Goal: Transaction & Acquisition: Obtain resource

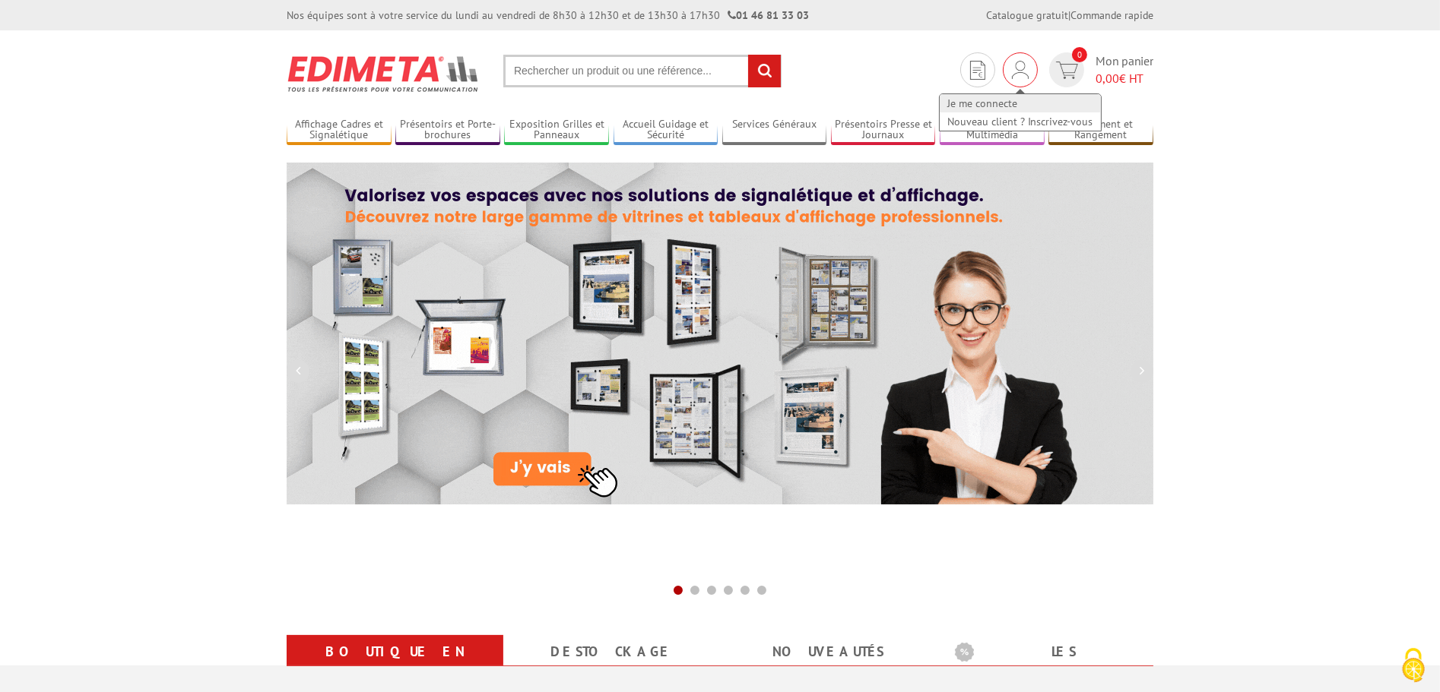
click at [996, 105] on link "Je me connecte" at bounding box center [1019, 103] width 161 height 18
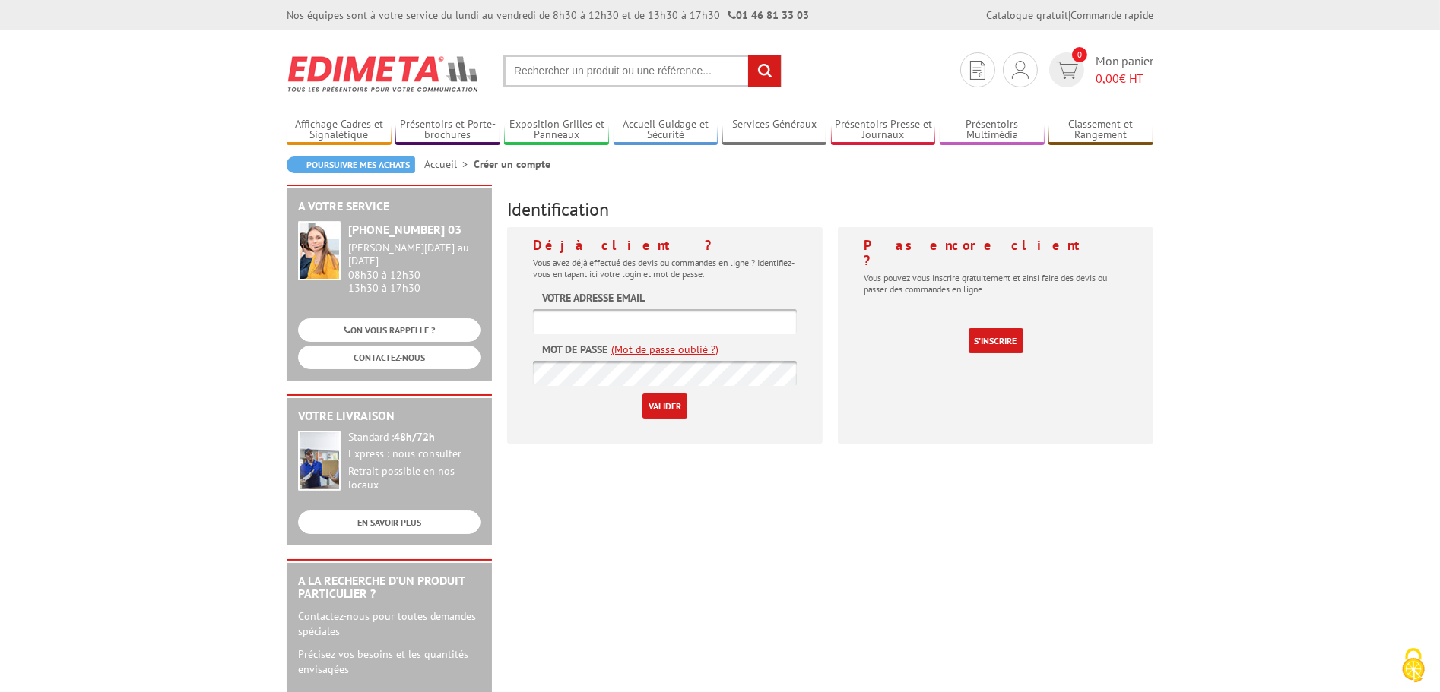
type input "[EMAIL_ADDRESS][DOMAIN_NAME]"
click at [664, 403] on input "Valider" at bounding box center [664, 406] width 45 height 25
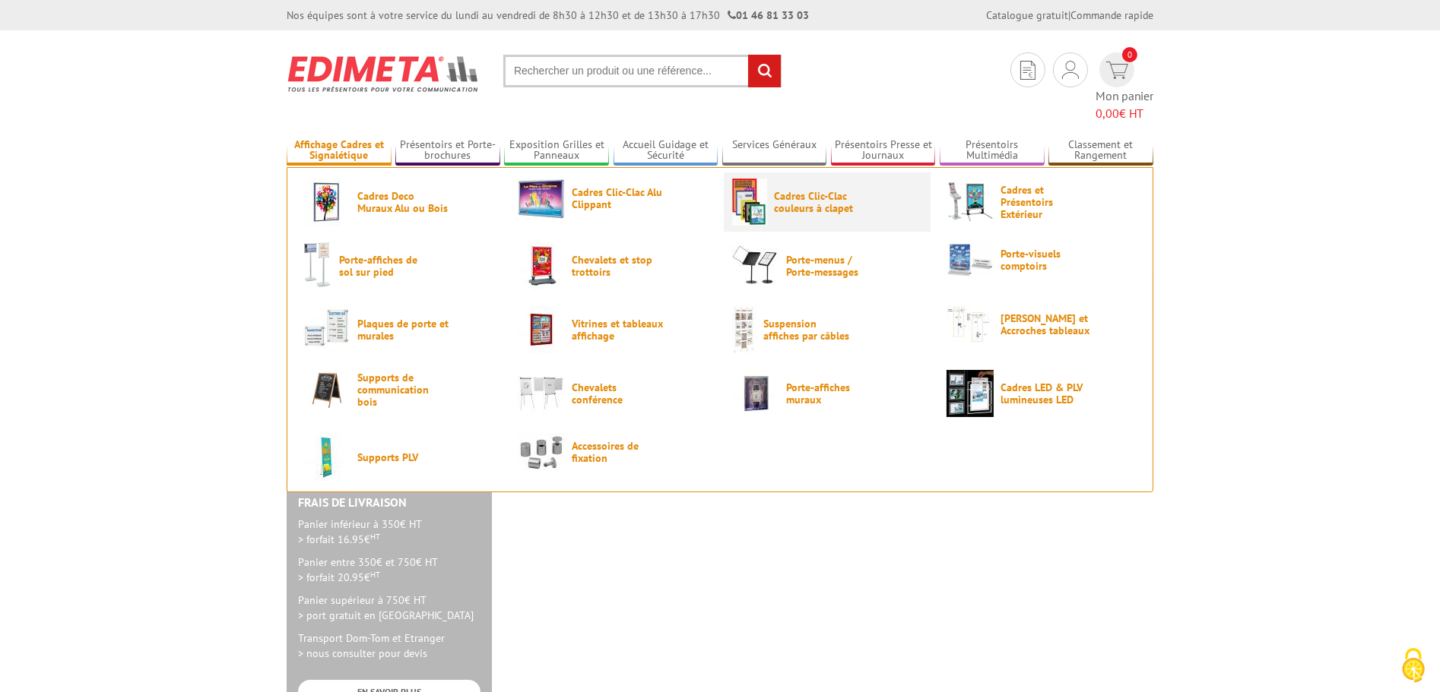
click at [816, 201] on link "Cadres Clic-Clac couleurs à clapet" at bounding box center [827, 202] width 190 height 47
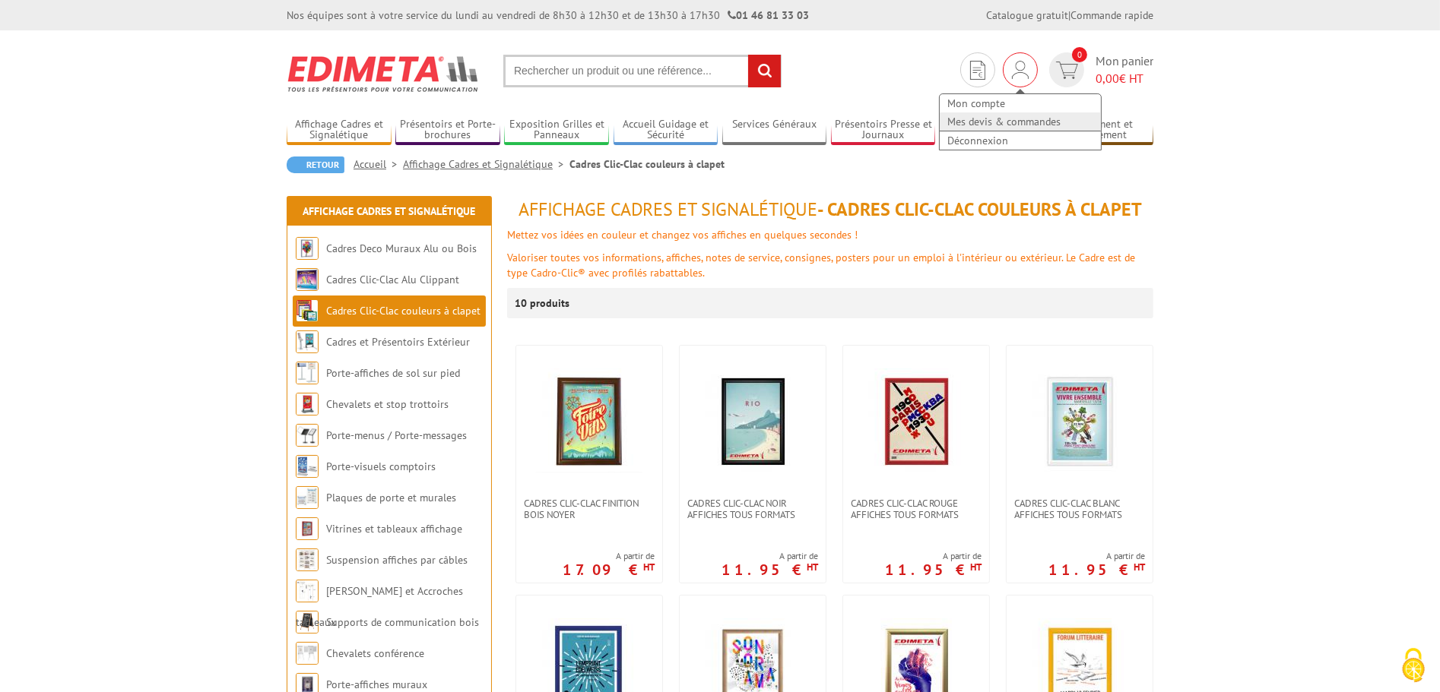
click at [990, 120] on link "Mes devis & commandes" at bounding box center [1019, 121] width 161 height 18
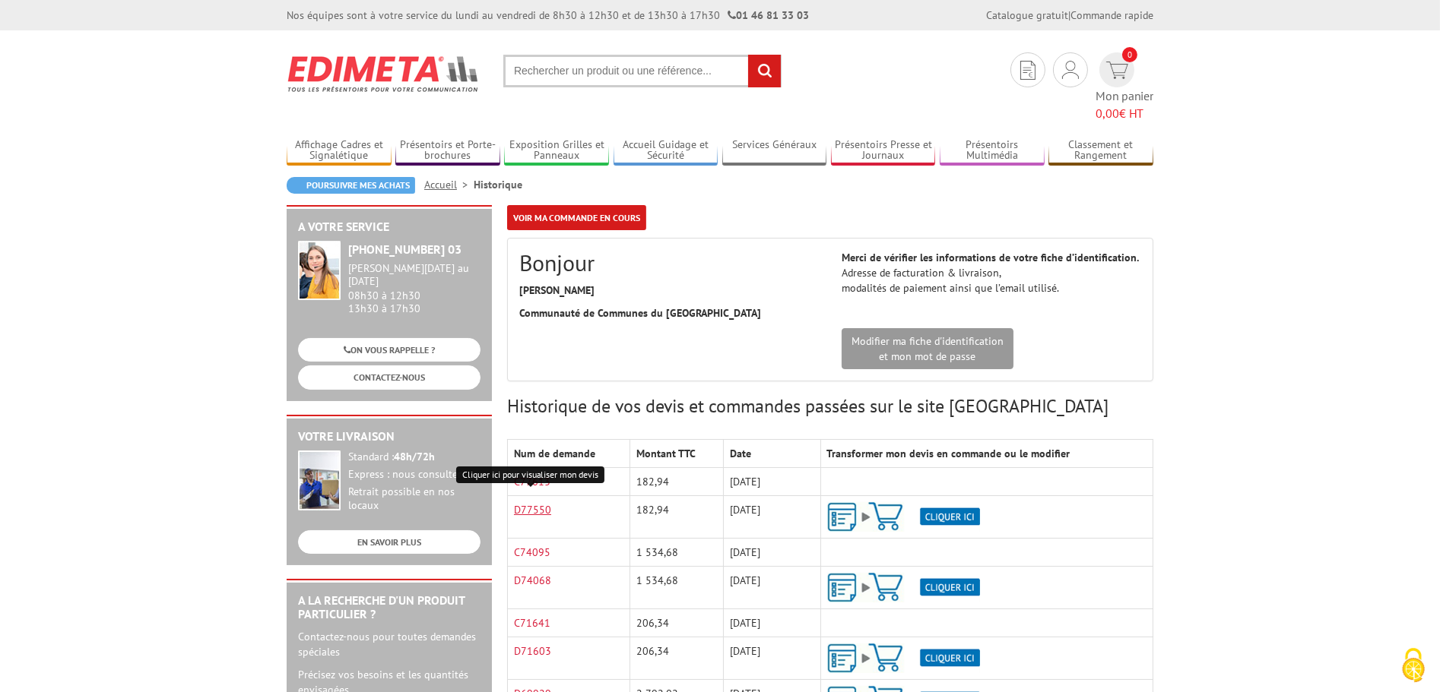
click at [529, 503] on link "D77550" at bounding box center [532, 510] width 37 height 14
click at [529, 574] on link "D74068" at bounding box center [532, 581] width 37 height 14
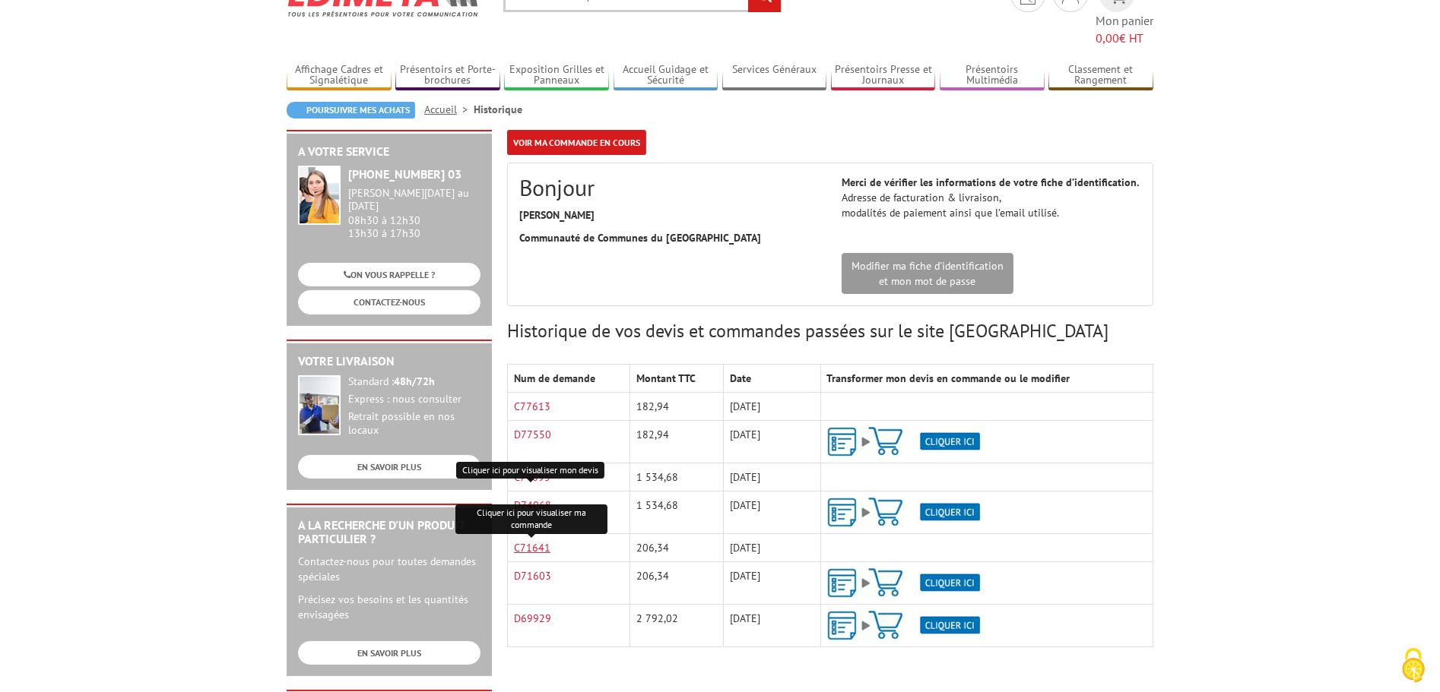
click at [526, 541] on link "C71641" at bounding box center [532, 548] width 36 height 14
click at [539, 612] on link "D69929" at bounding box center [532, 619] width 37 height 14
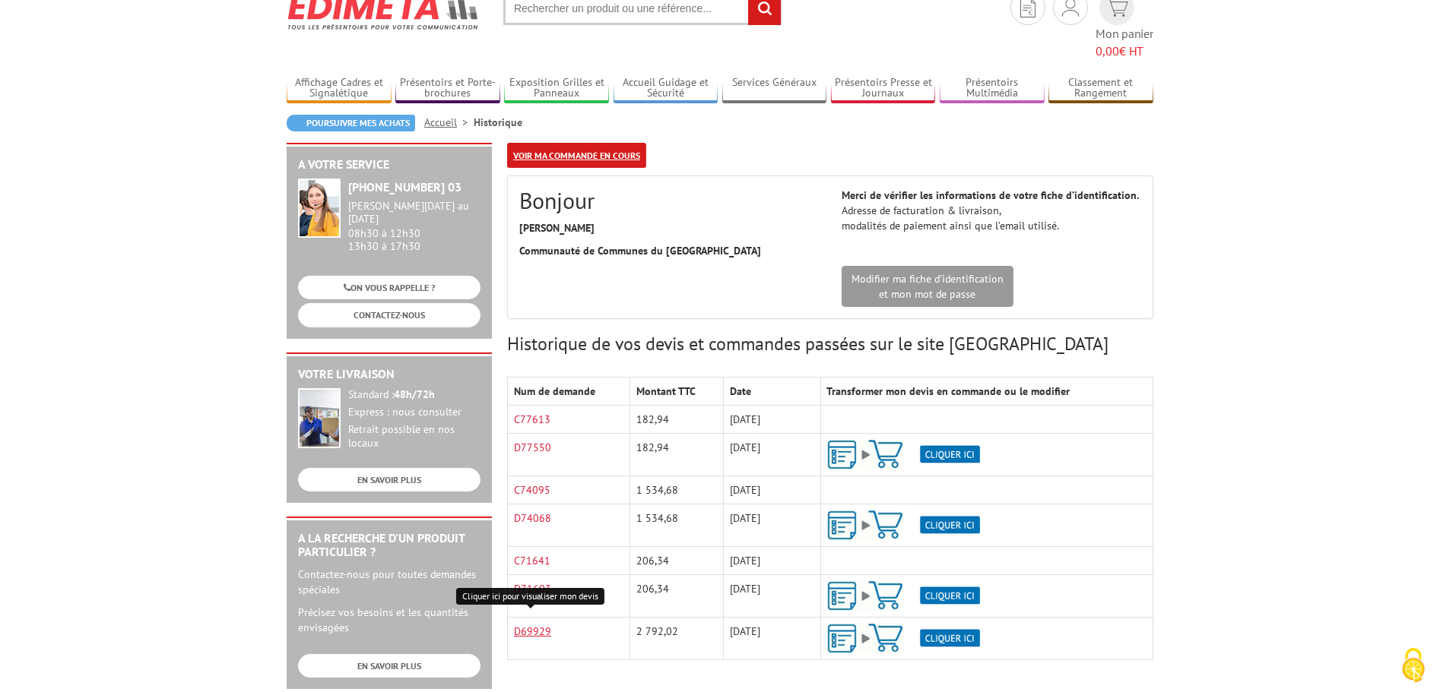
scroll to position [0, 0]
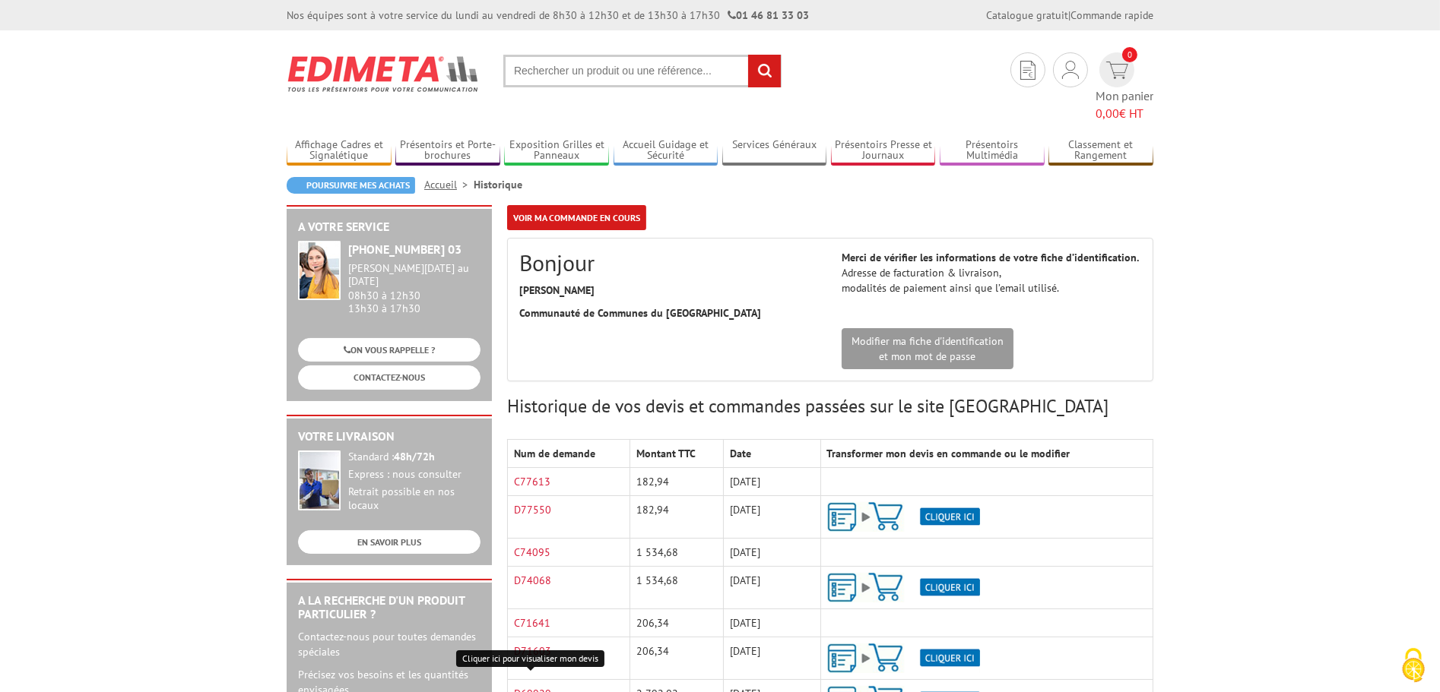
click at [629, 74] on input "text" at bounding box center [642, 71] width 278 height 33
type input "cadre aimanté"
click at [748, 55] on input "rechercher" at bounding box center [764, 71] width 33 height 33
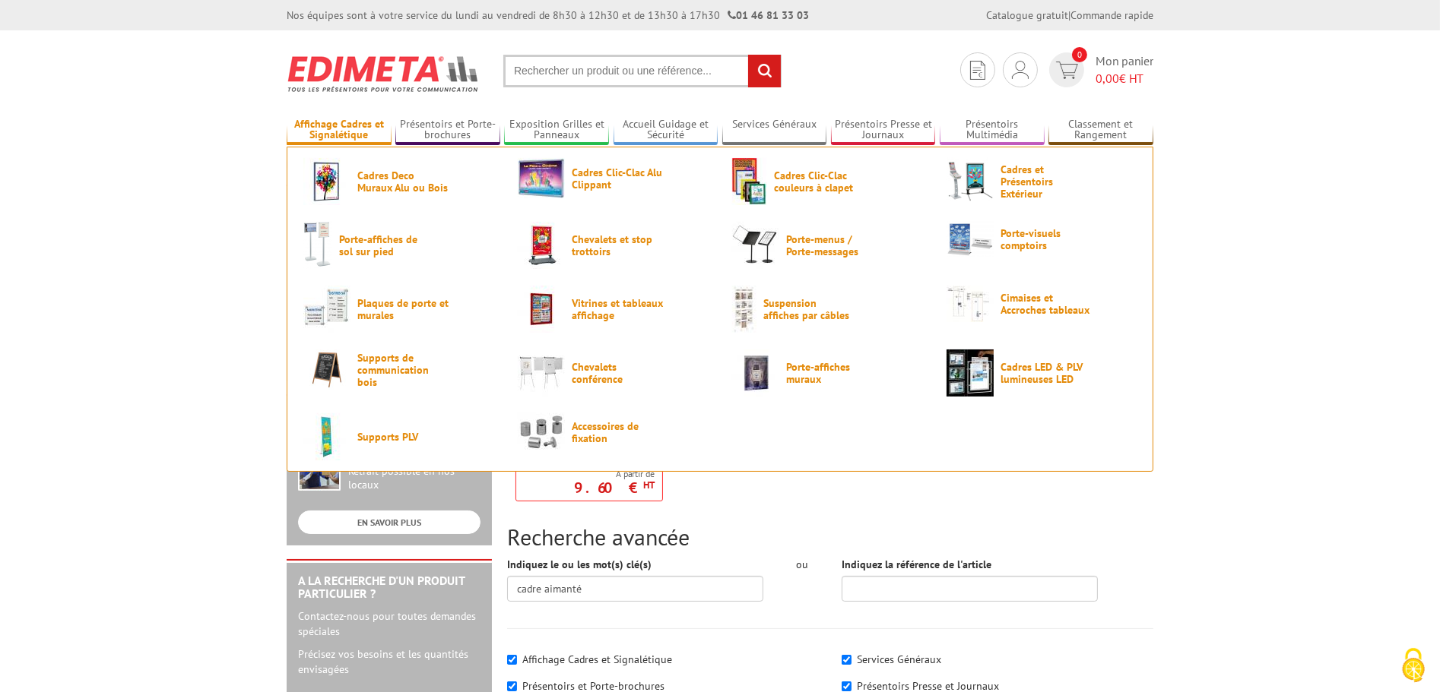
click at [337, 135] on link "Affichage Cadres et Signalétique" at bounding box center [339, 130] width 105 height 25
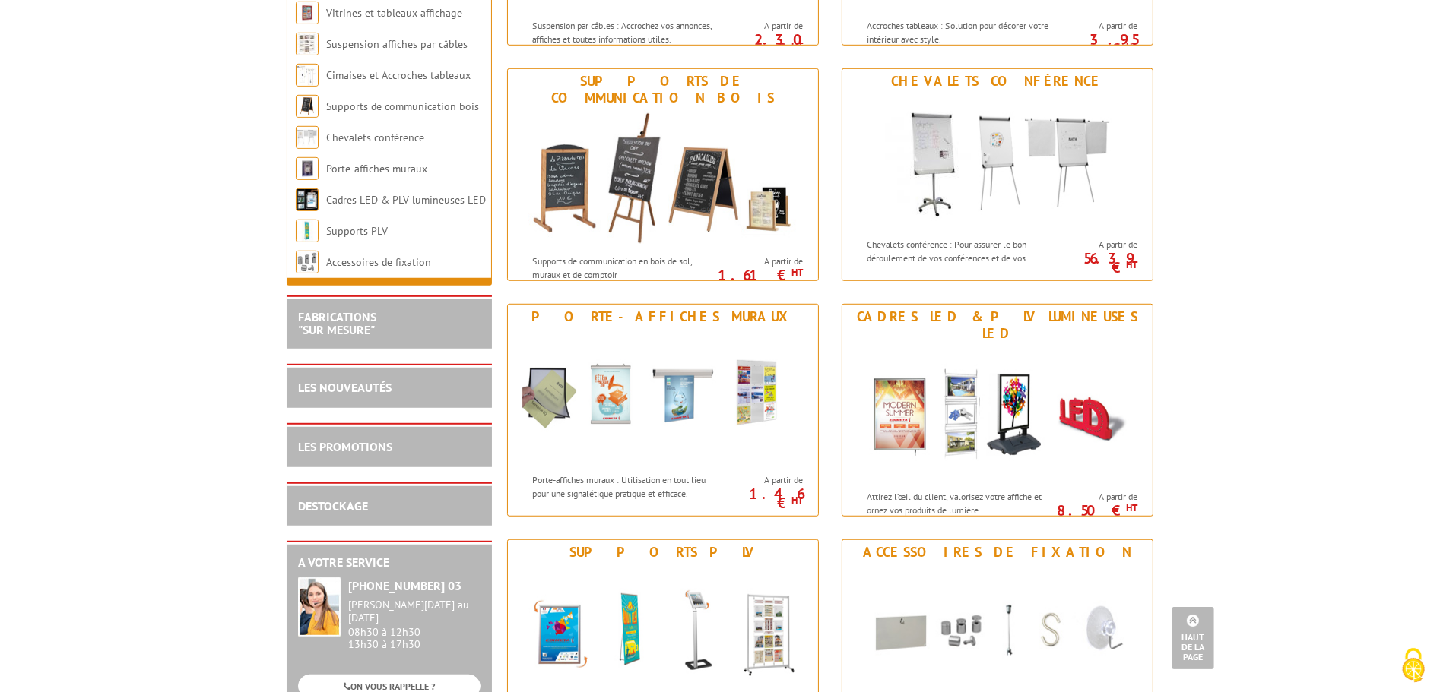
scroll to position [1672, 0]
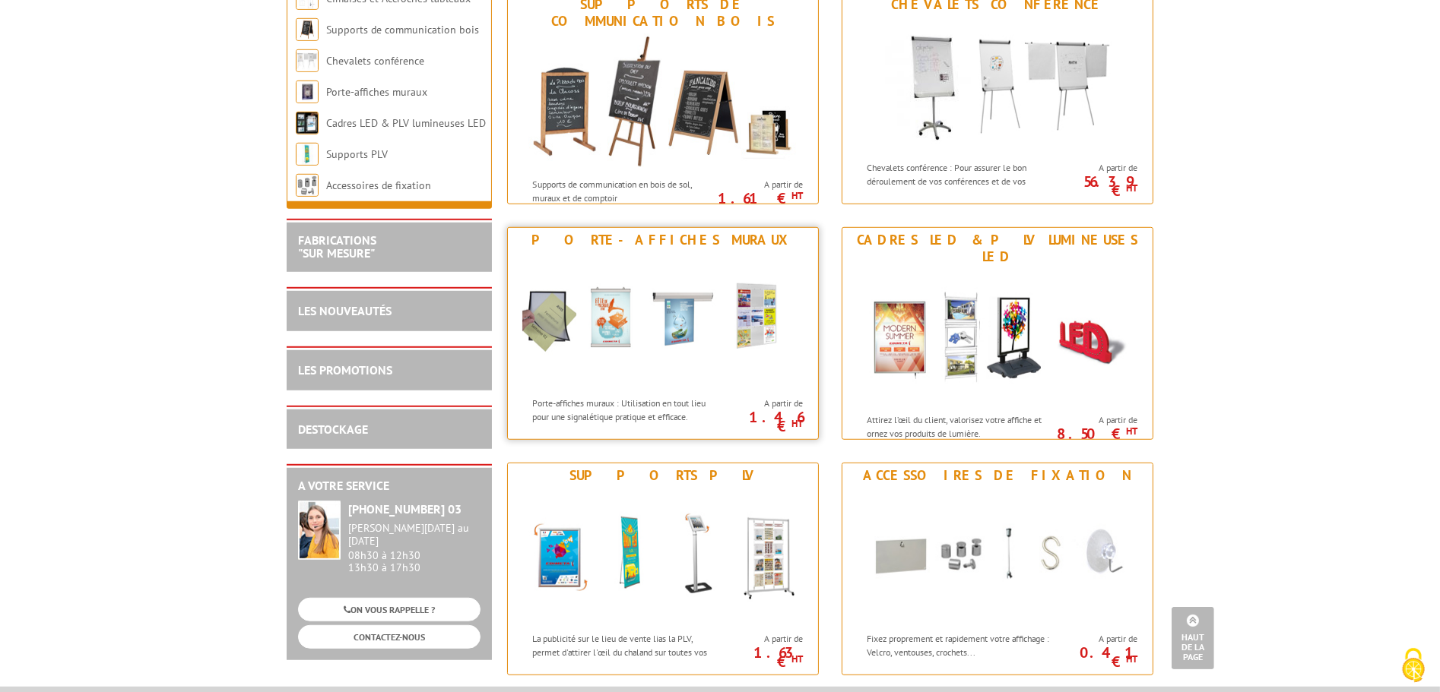
click at [730, 291] on img at bounding box center [662, 320] width 281 height 137
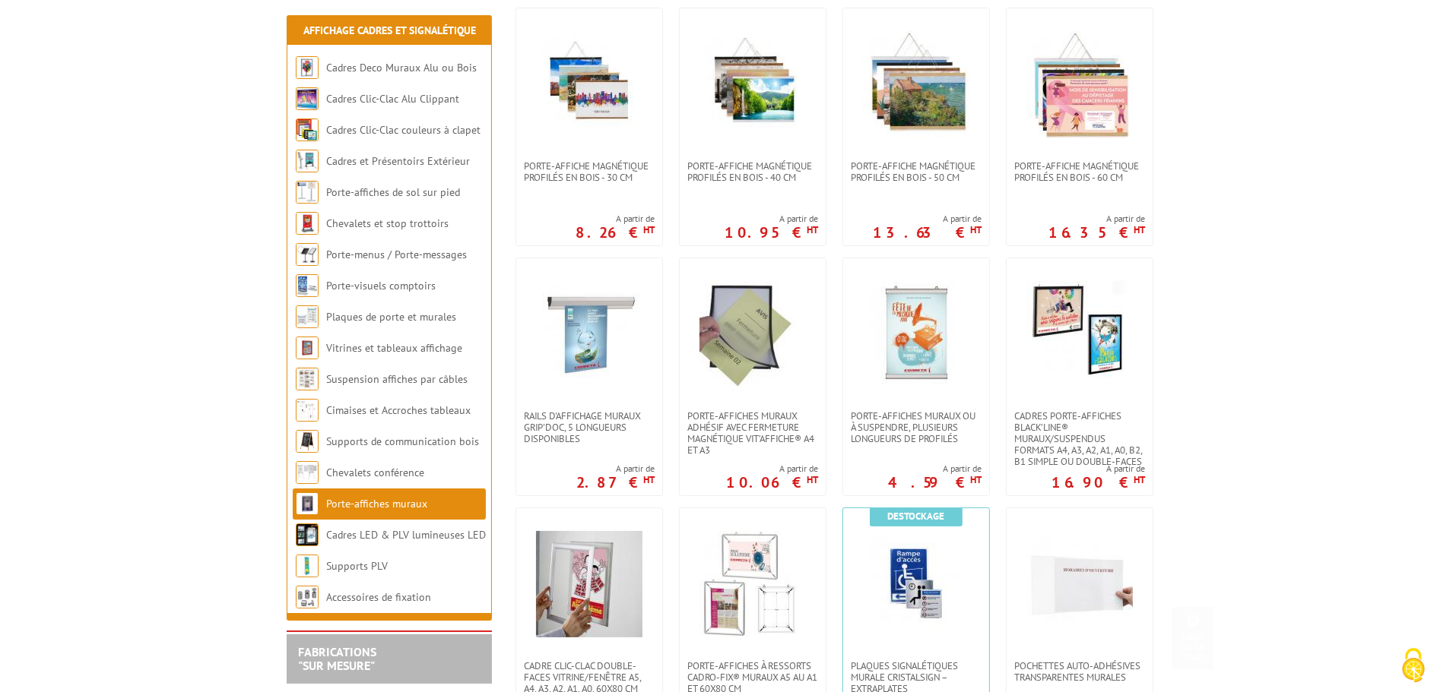
scroll to position [456, 0]
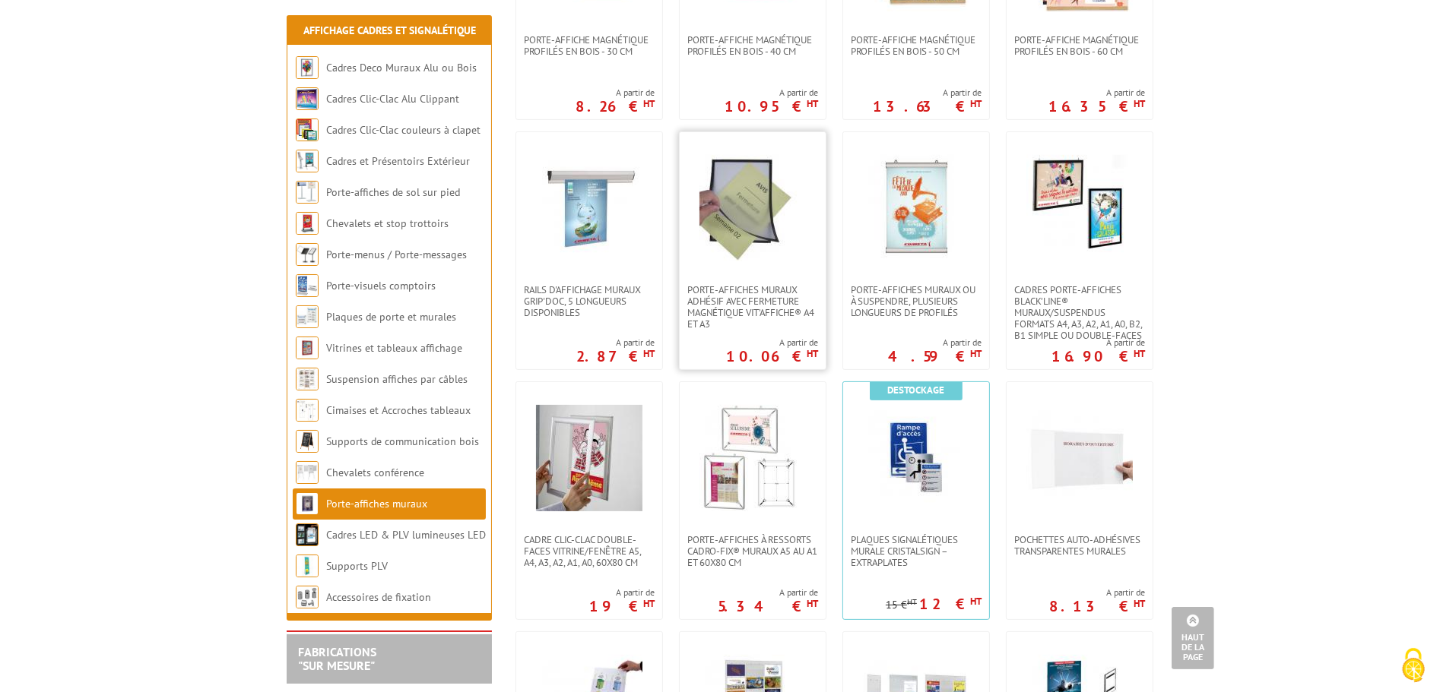
click at [765, 274] on link at bounding box center [753, 208] width 146 height 152
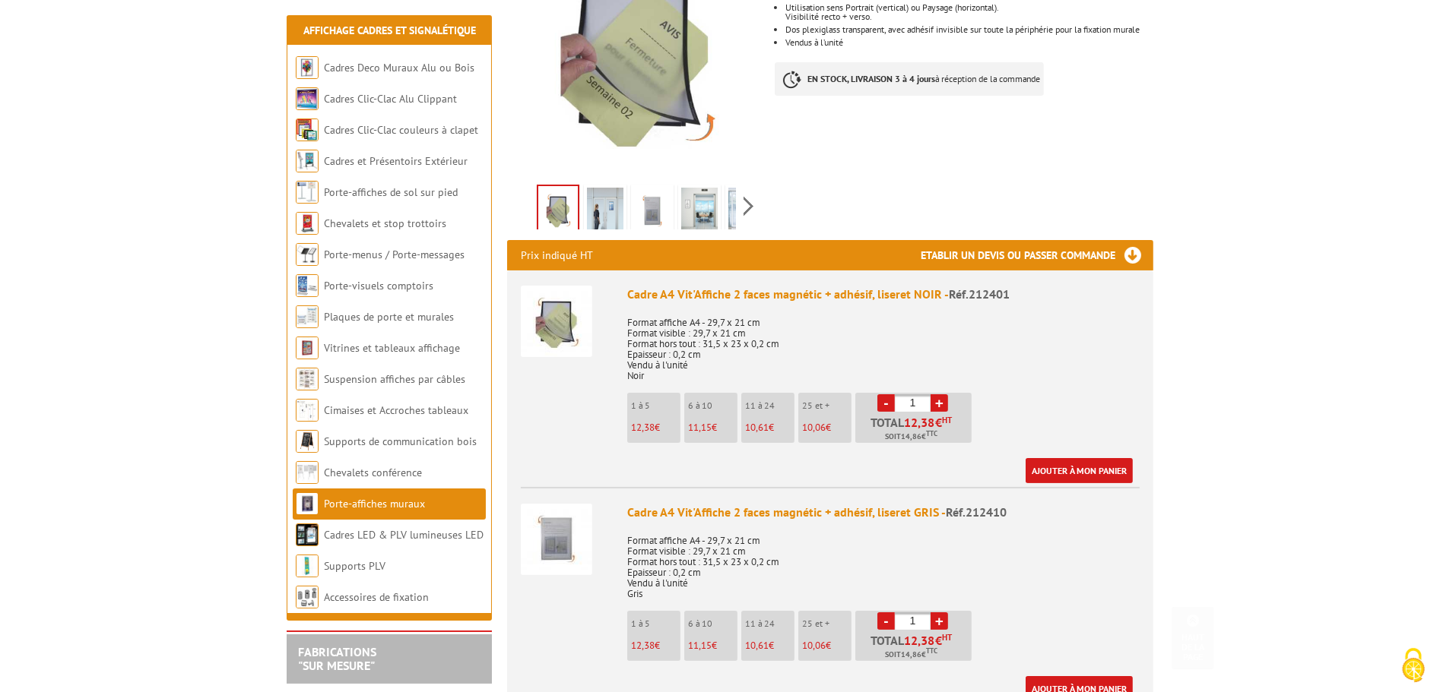
scroll to position [379, 0]
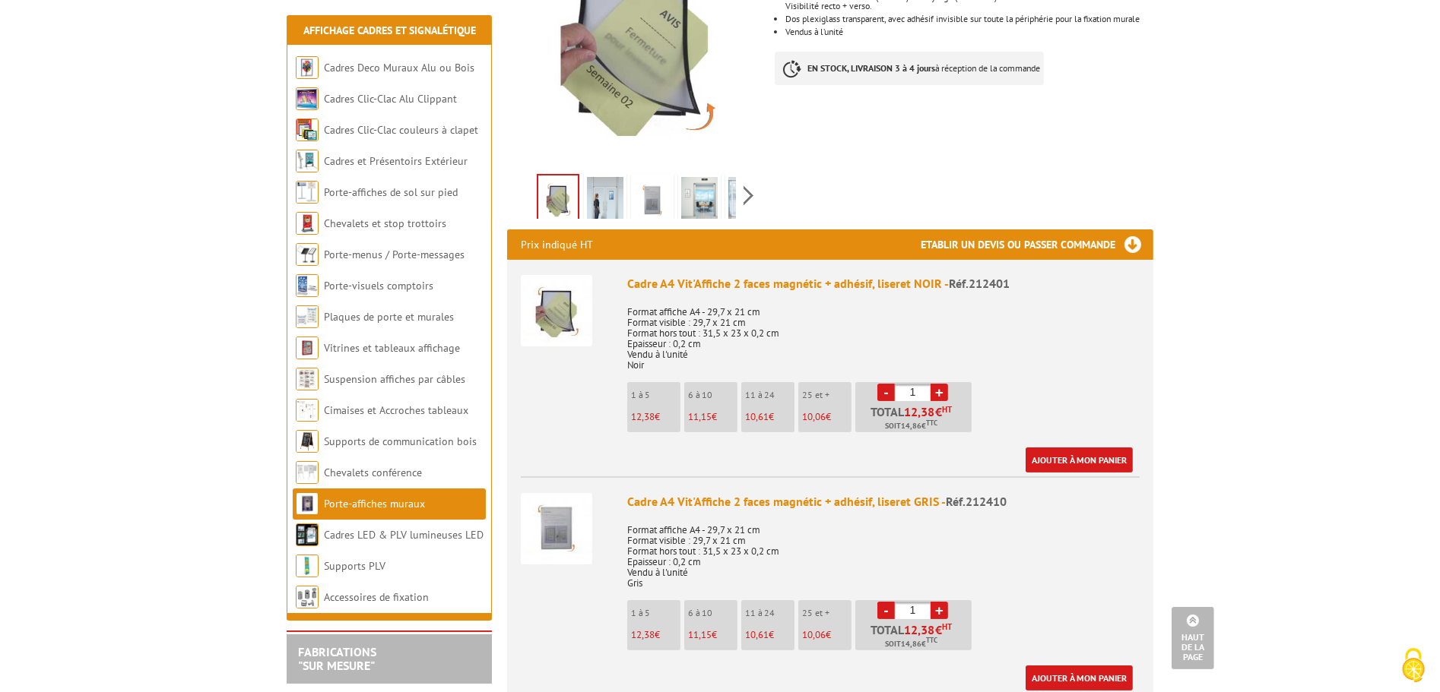
drag, startPoint x: 920, startPoint y: 370, endPoint x: 903, endPoint y: 370, distance: 16.7
click at [903, 384] on input "1" at bounding box center [913, 392] width 36 height 17
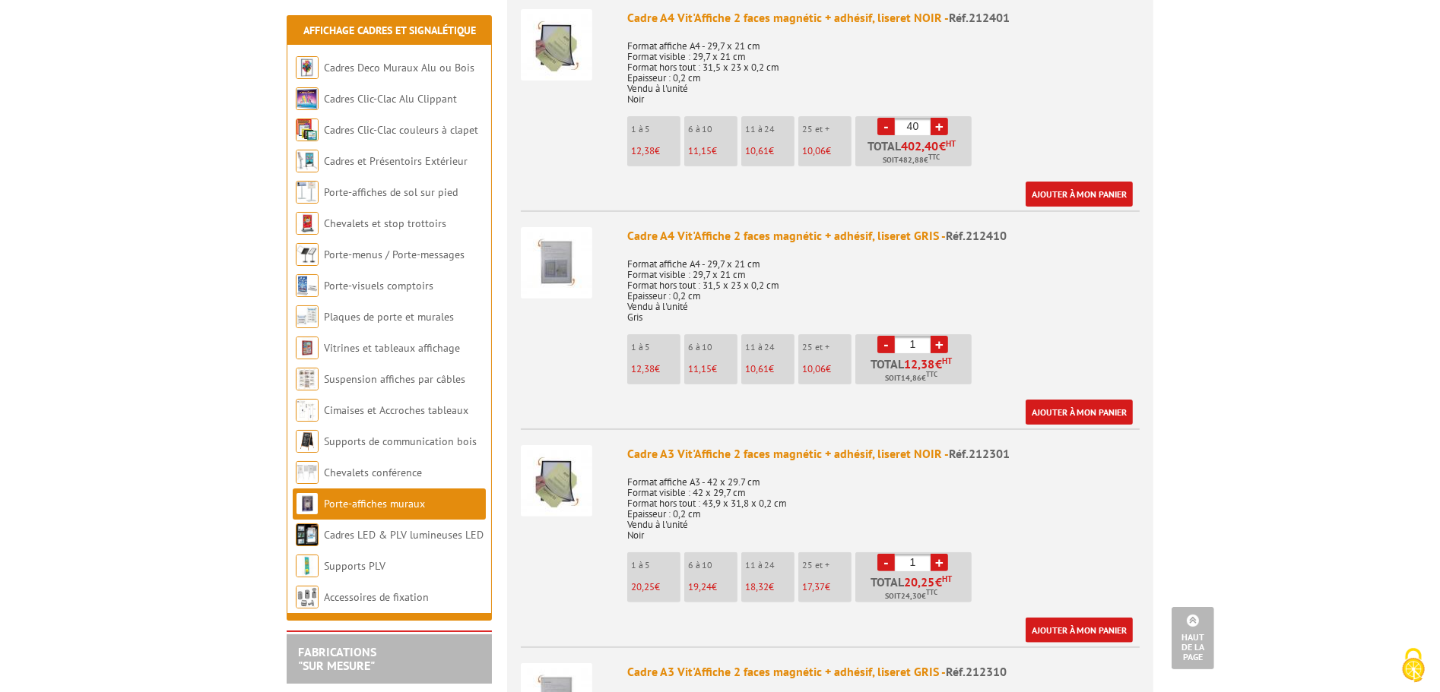
scroll to position [683, 0]
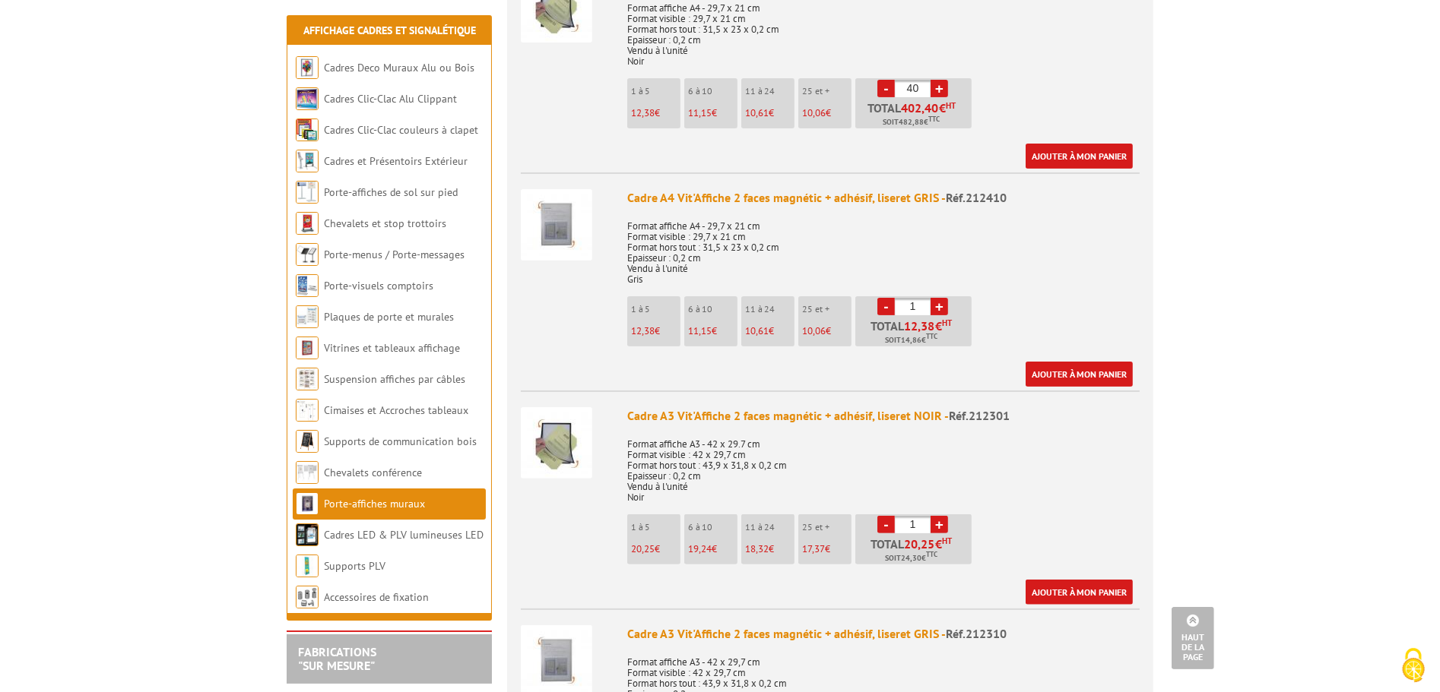
type input "40"
drag, startPoint x: 920, startPoint y: 507, endPoint x: 906, endPoint y: 505, distance: 14.5
click at [906, 516] on input "1" at bounding box center [913, 524] width 36 height 17
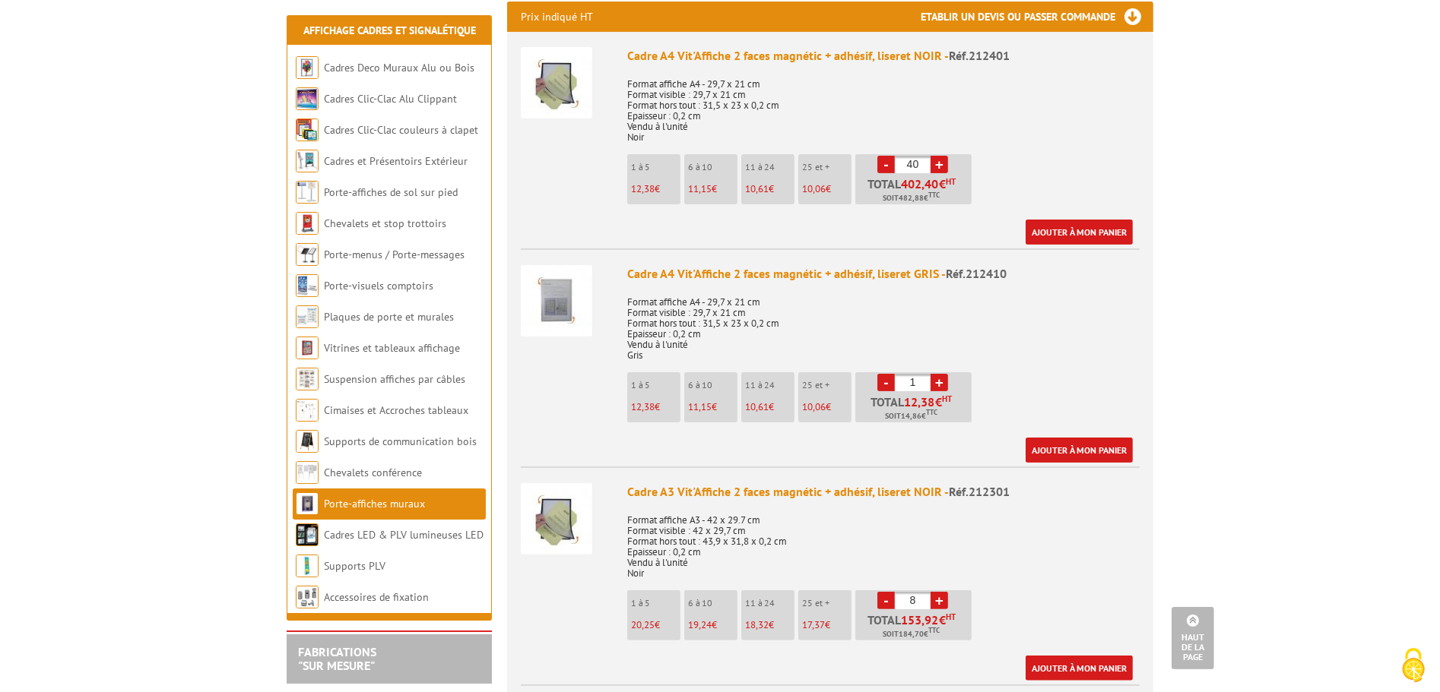
scroll to position [532, 0]
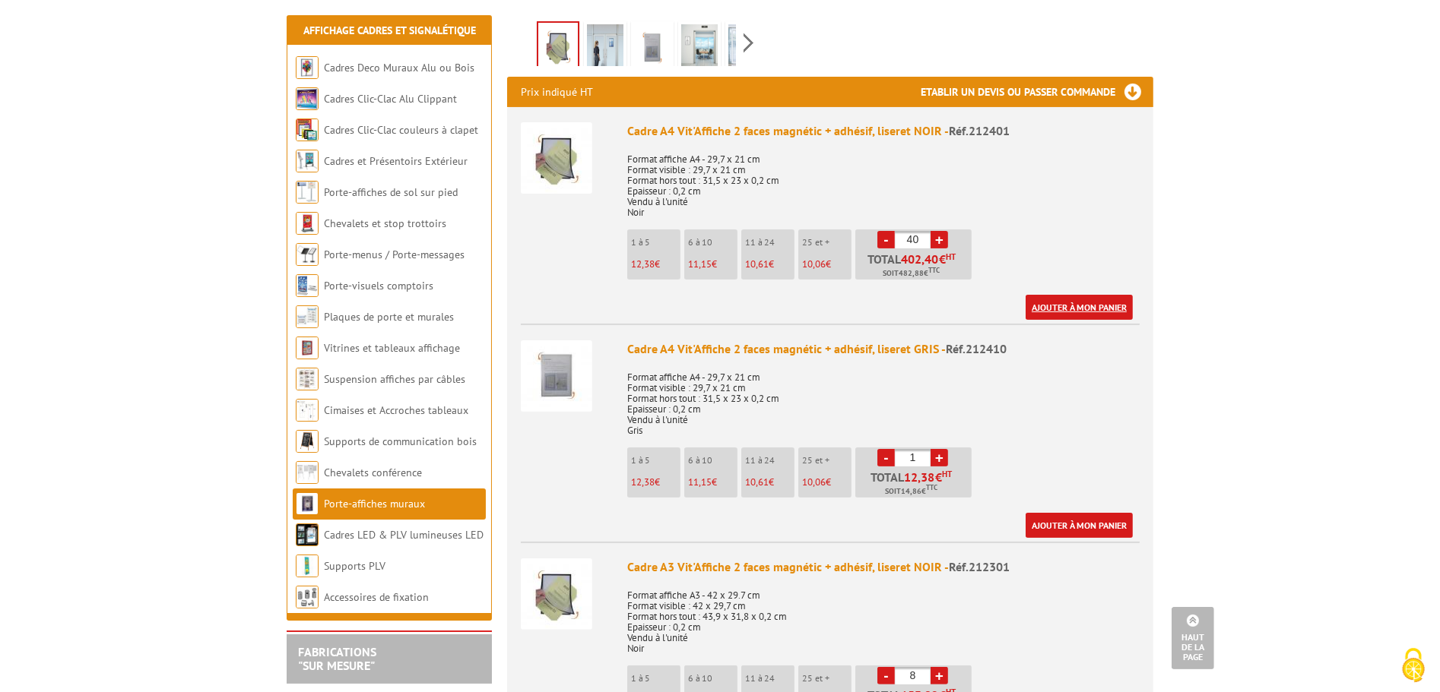
type input "8"
click at [1091, 295] on link "Ajouter à mon panier" at bounding box center [1078, 307] width 107 height 25
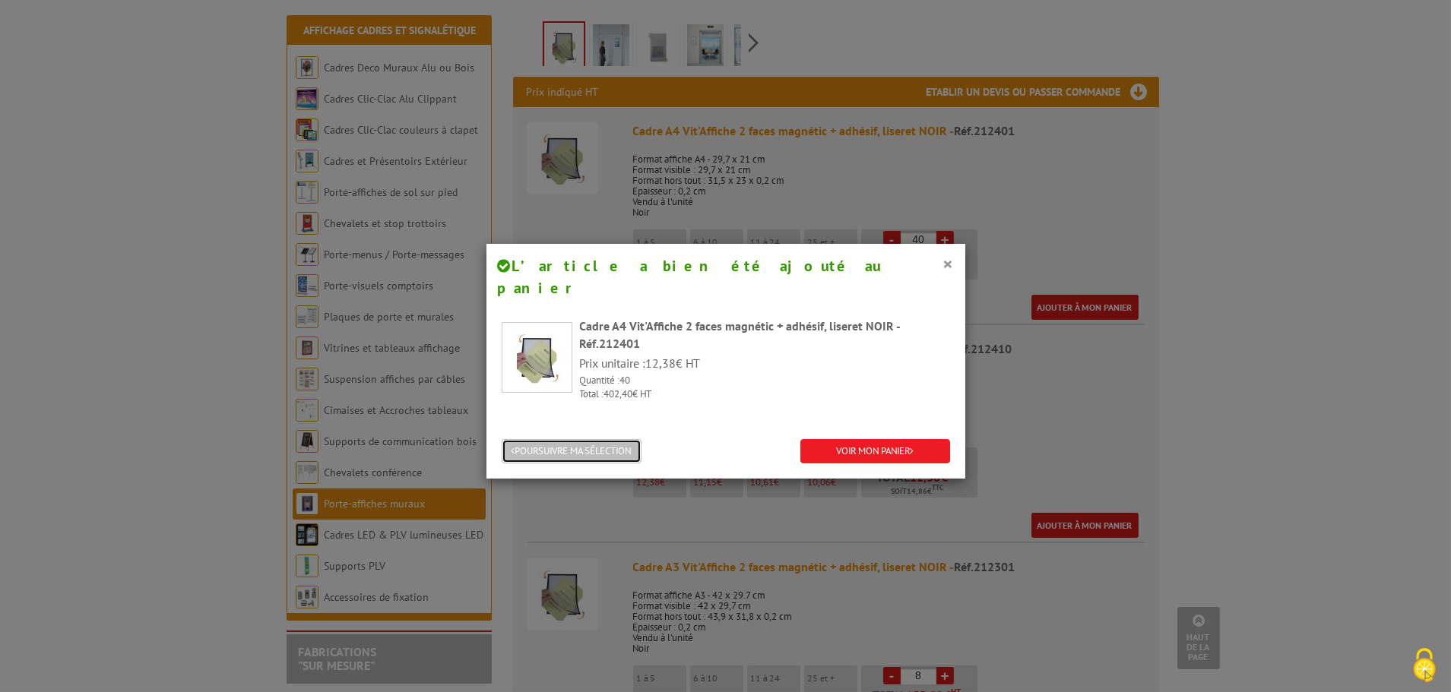
click at [591, 439] on button "POURSUIVRE MA SÉLECTION" at bounding box center [572, 451] width 140 height 25
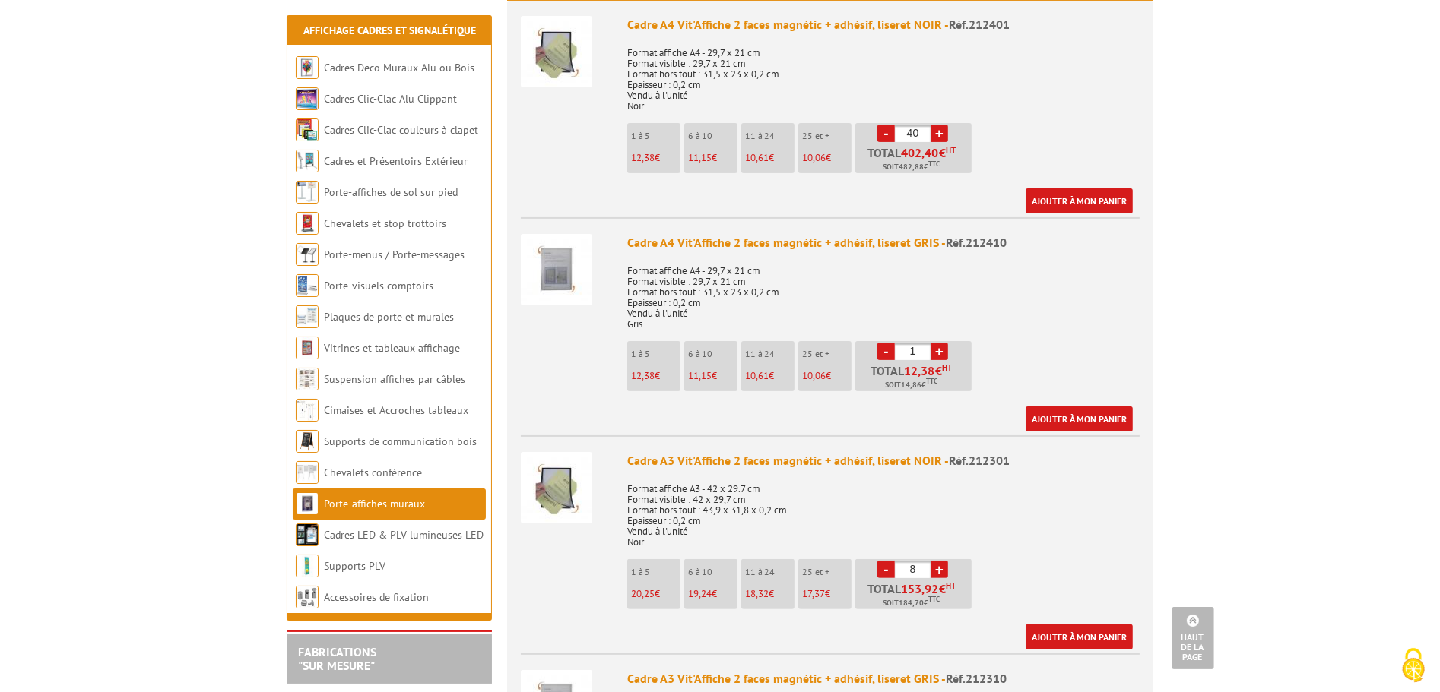
scroll to position [760, 0]
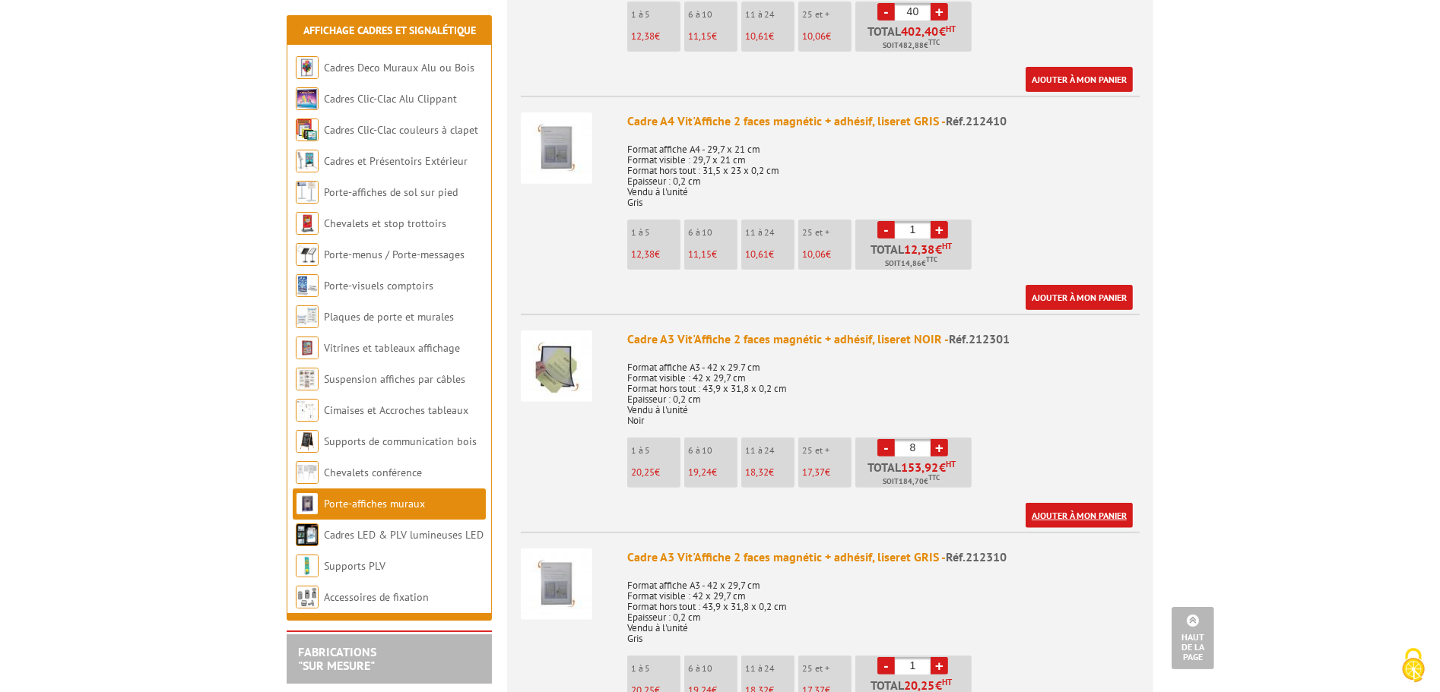
click at [1090, 503] on link "Ajouter à mon panier" at bounding box center [1078, 515] width 107 height 25
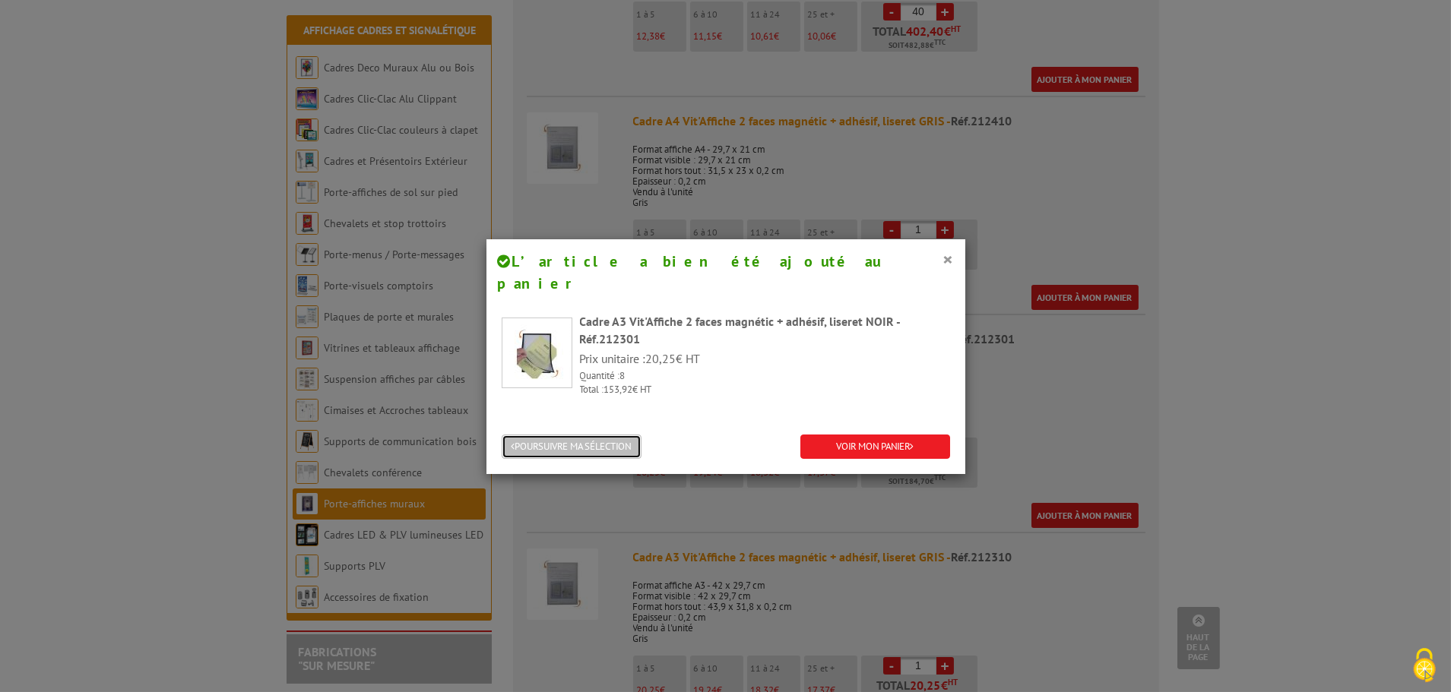
click at [554, 435] on button "POURSUIVRE MA SÉLECTION" at bounding box center [572, 447] width 140 height 25
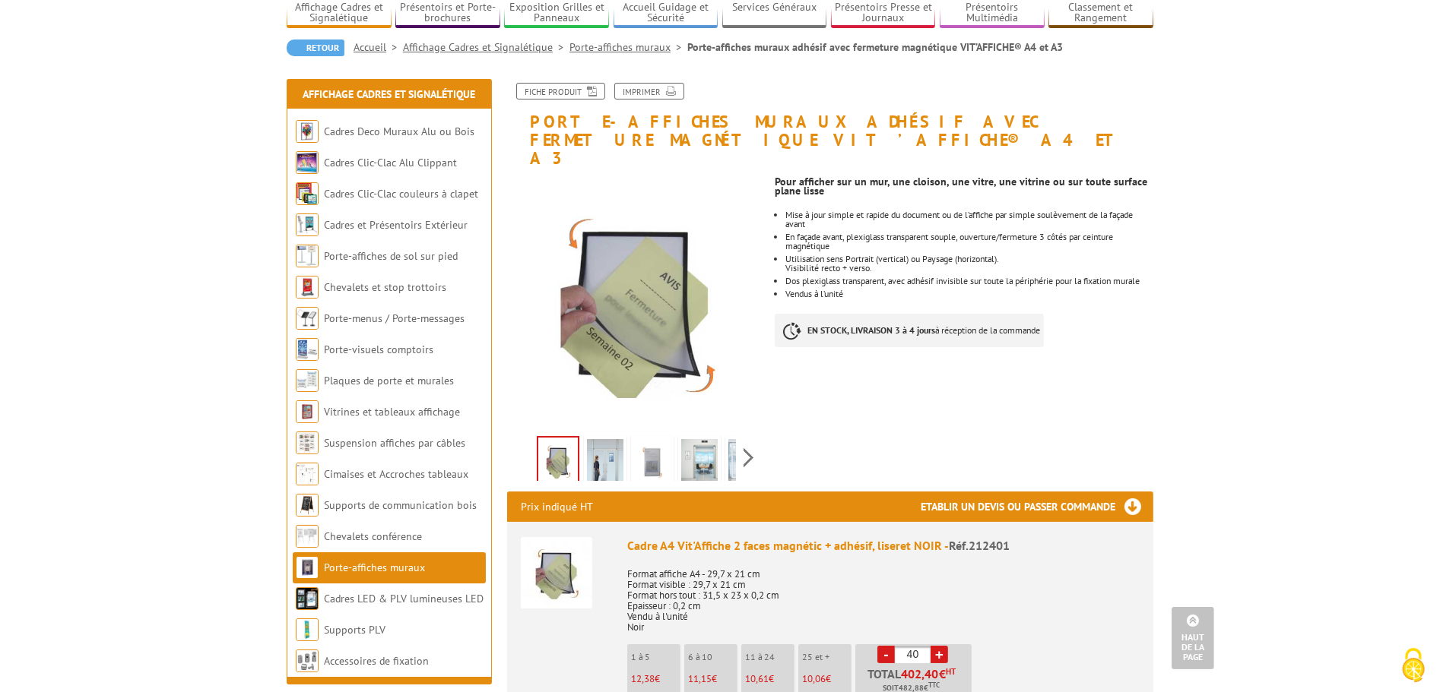
scroll to position [0, 0]
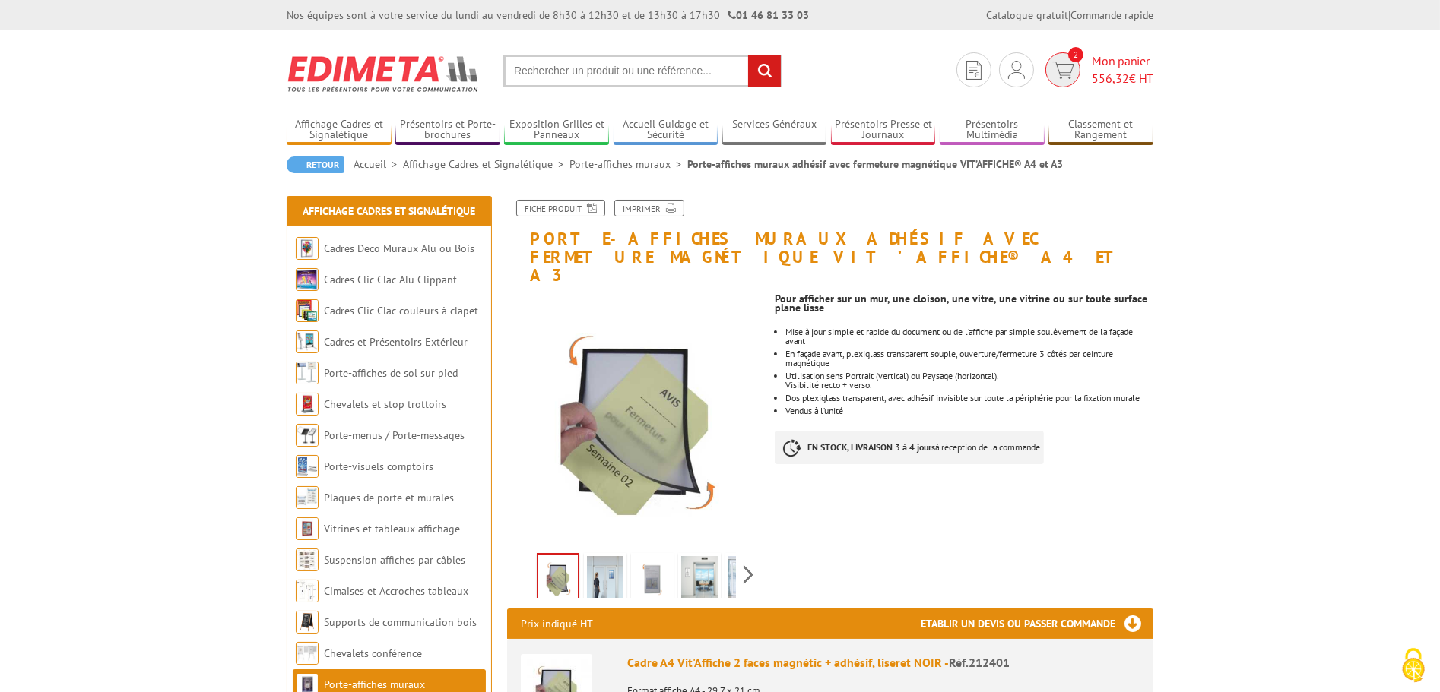
click at [1119, 65] on span "Mon panier 556,32 € HT" at bounding box center [1122, 69] width 62 height 35
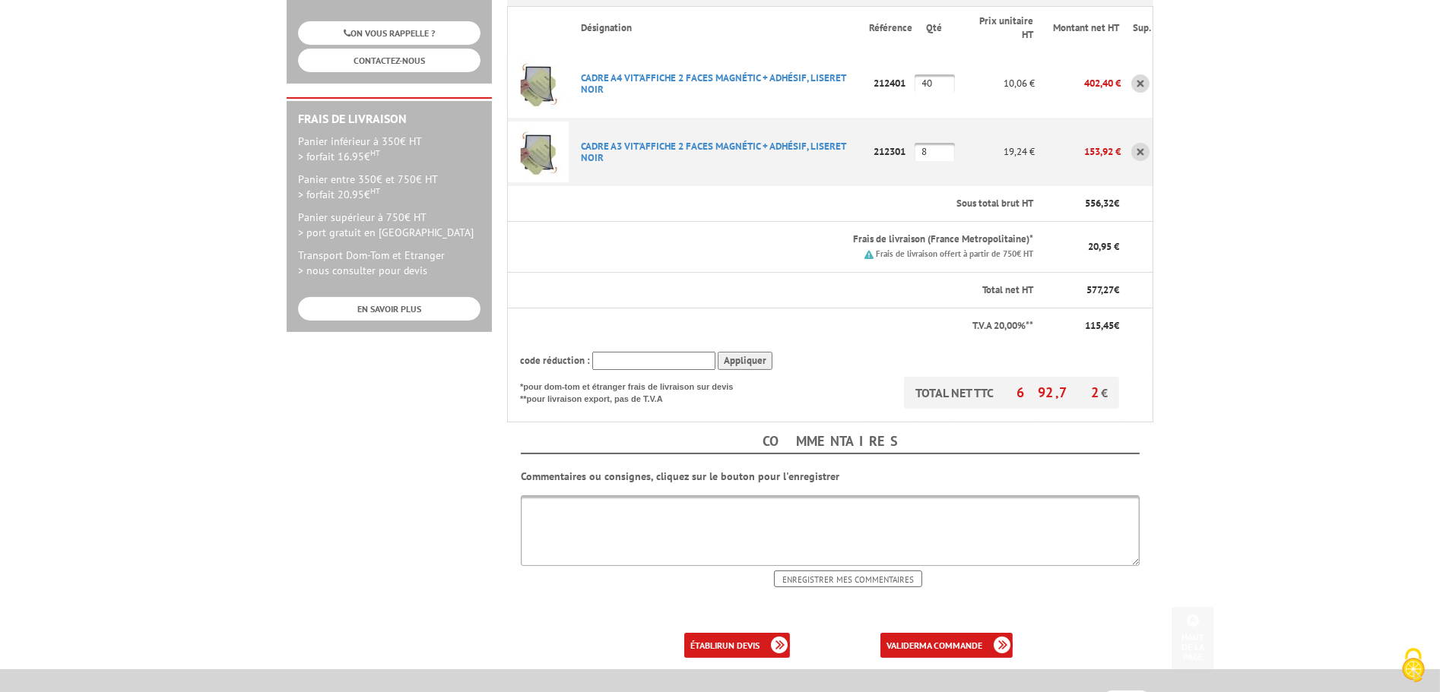
scroll to position [456, 0]
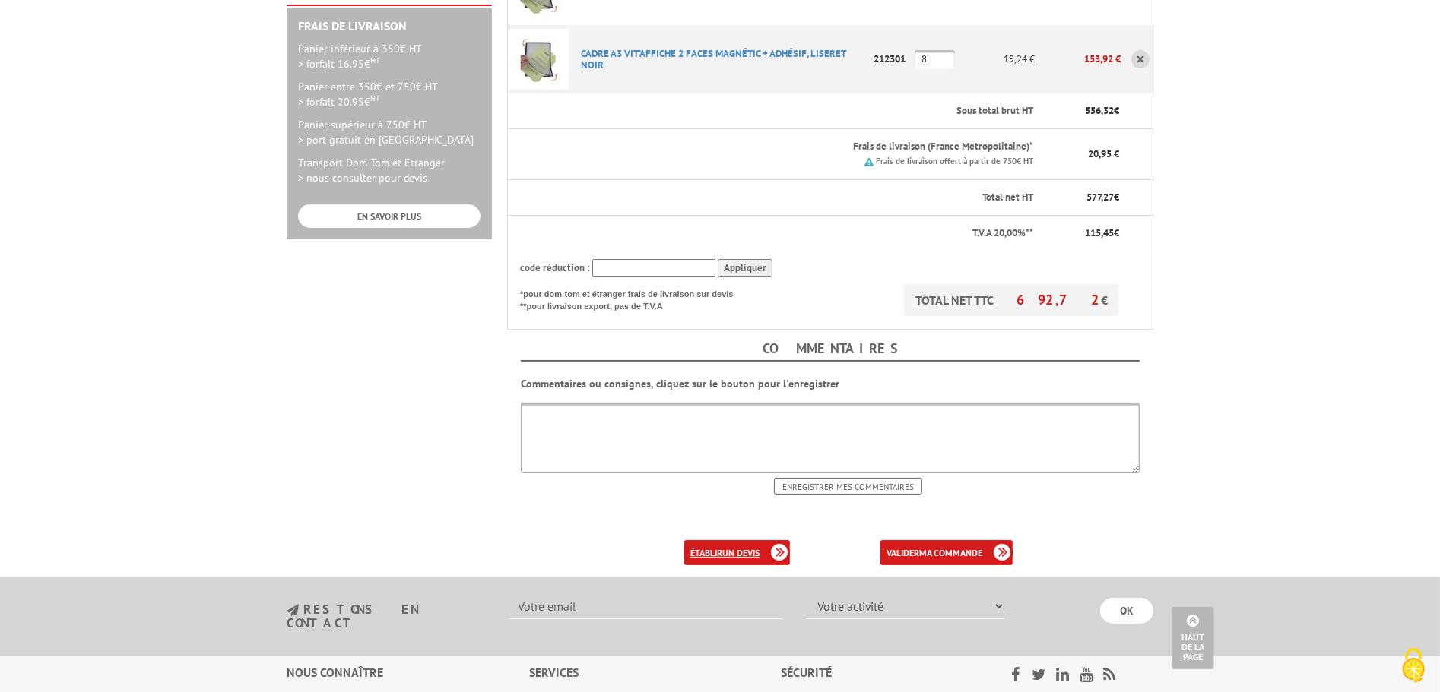
click at [739, 547] on b "un devis" at bounding box center [740, 552] width 37 height 11
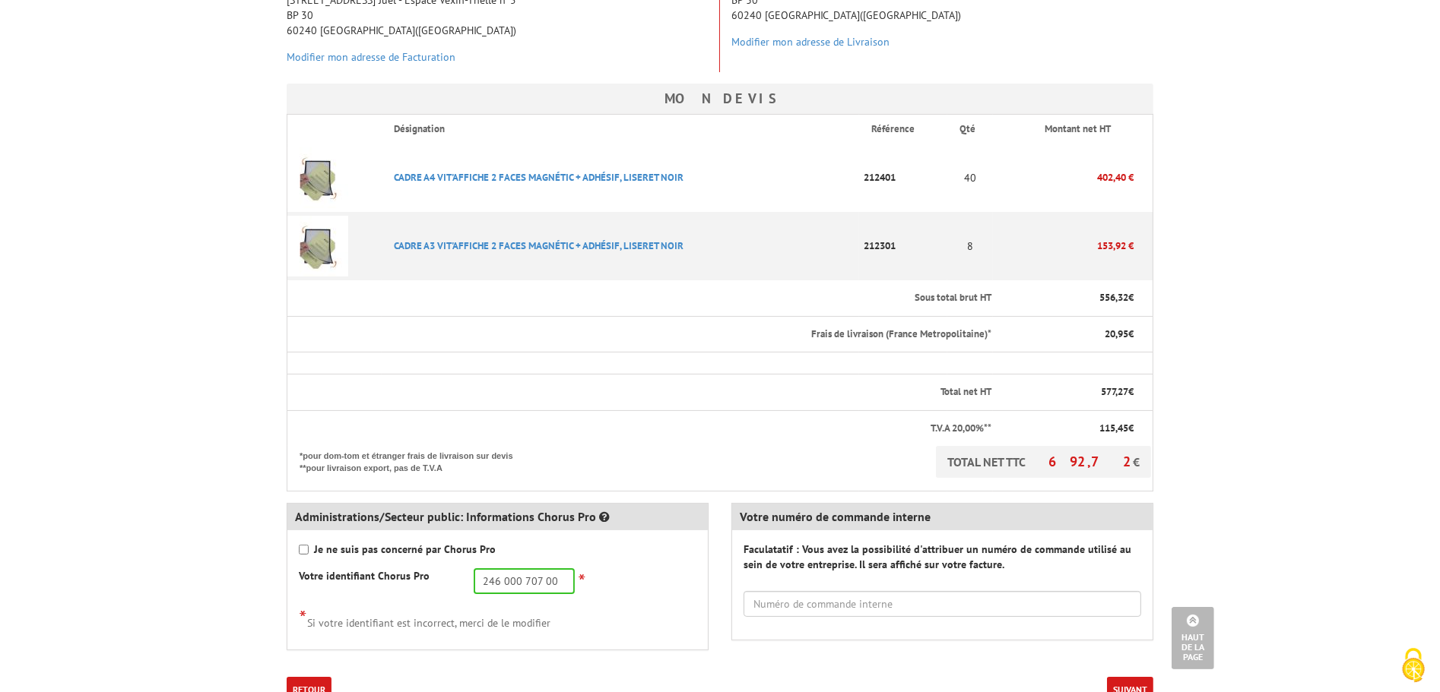
scroll to position [456, 0]
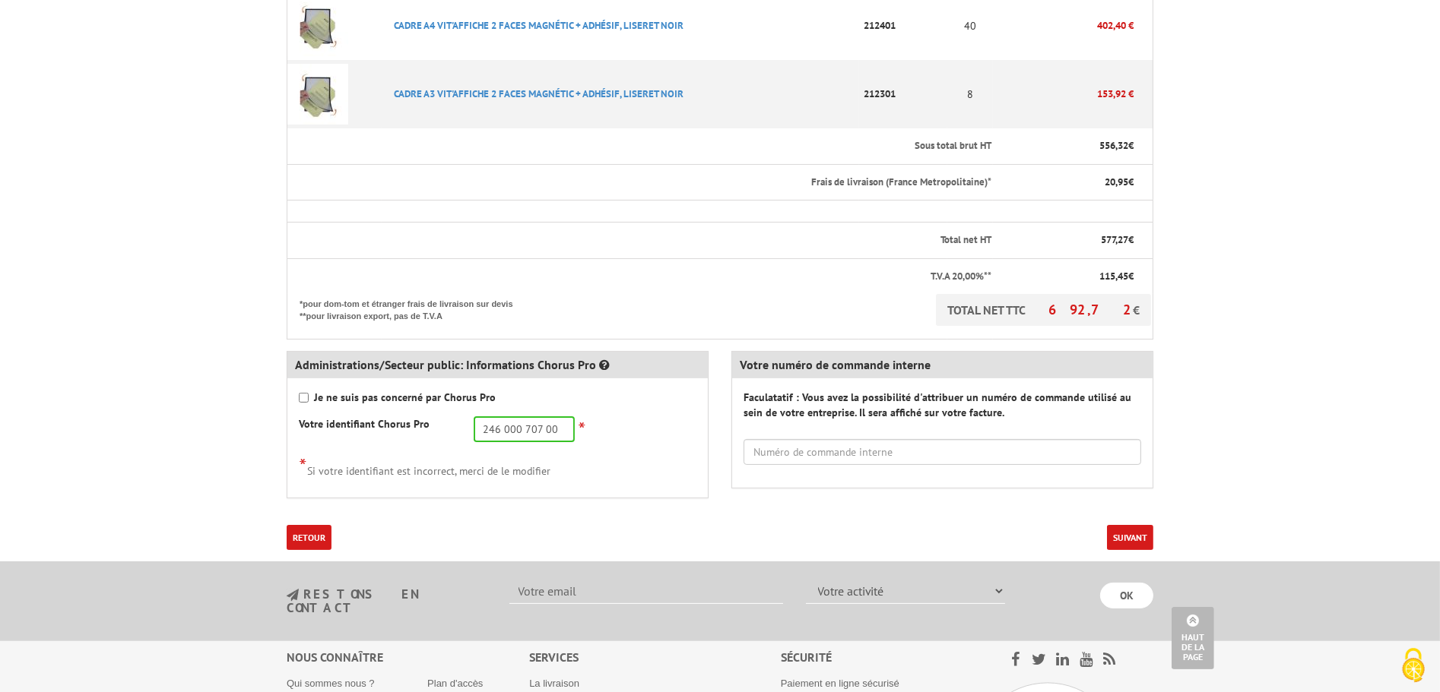
click at [1133, 535] on button "Suivant" at bounding box center [1130, 537] width 46 height 25
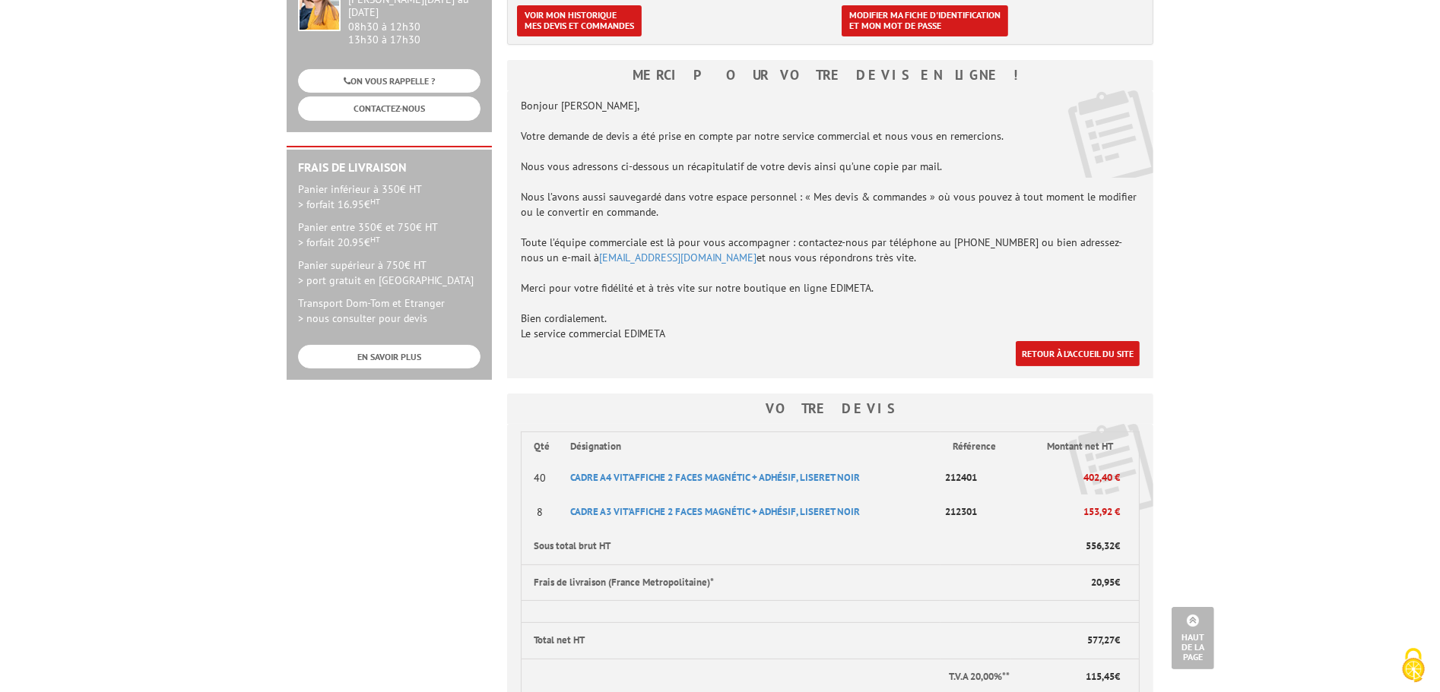
scroll to position [4, 0]
